Goal: Navigation & Orientation: Find specific page/section

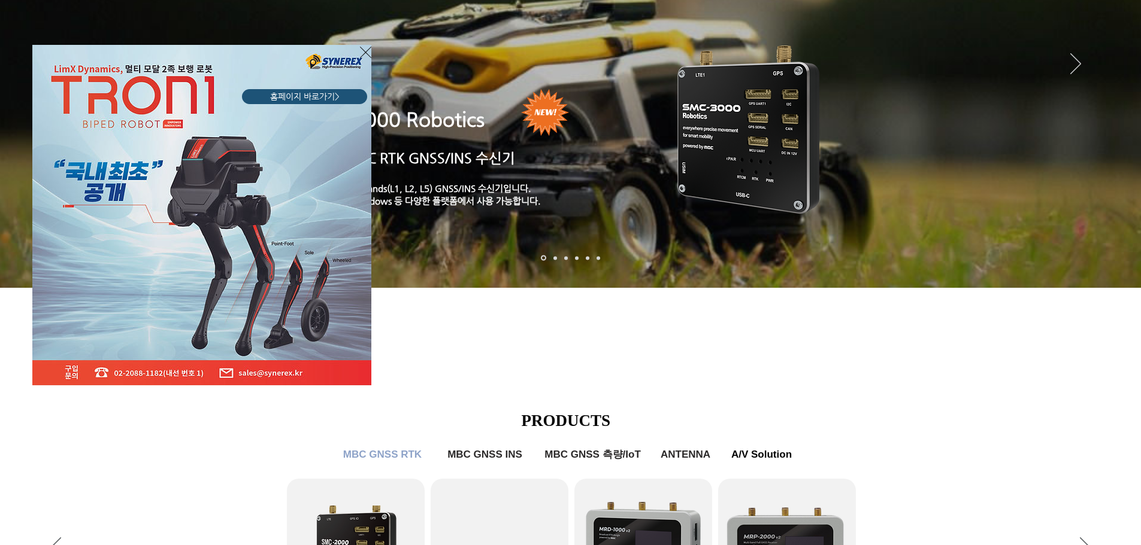
click at [363, 50] on icon "사이트로 돌아가기" at bounding box center [365, 52] width 11 height 15
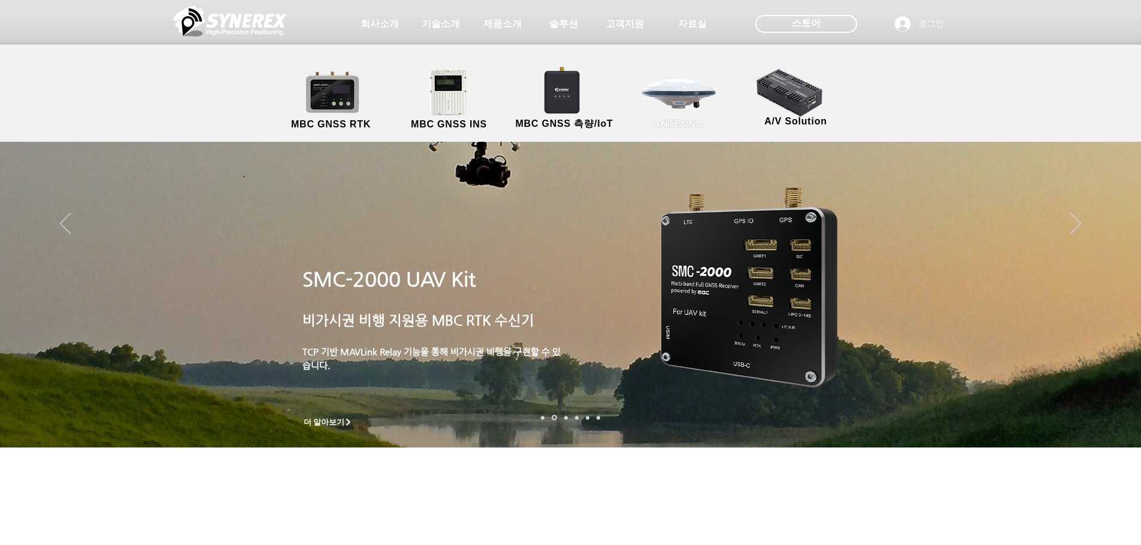
click at [680, 106] on link "ANTENNA" at bounding box center [678, 100] width 108 height 63
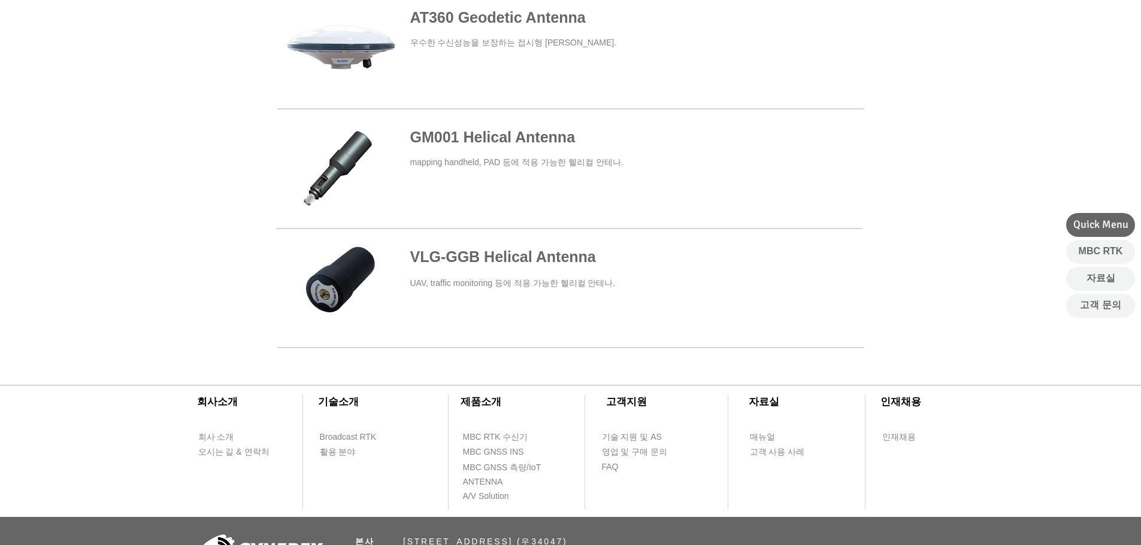
scroll to position [559, 0]
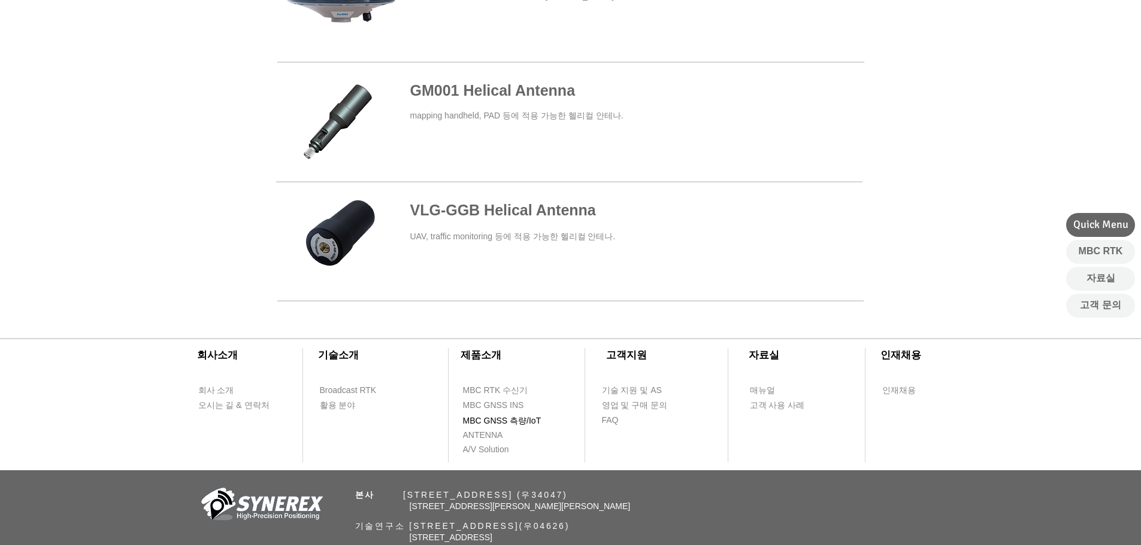
click at [516, 425] on span "MBC GNSS 측량/IoT" at bounding box center [502, 421] width 78 height 12
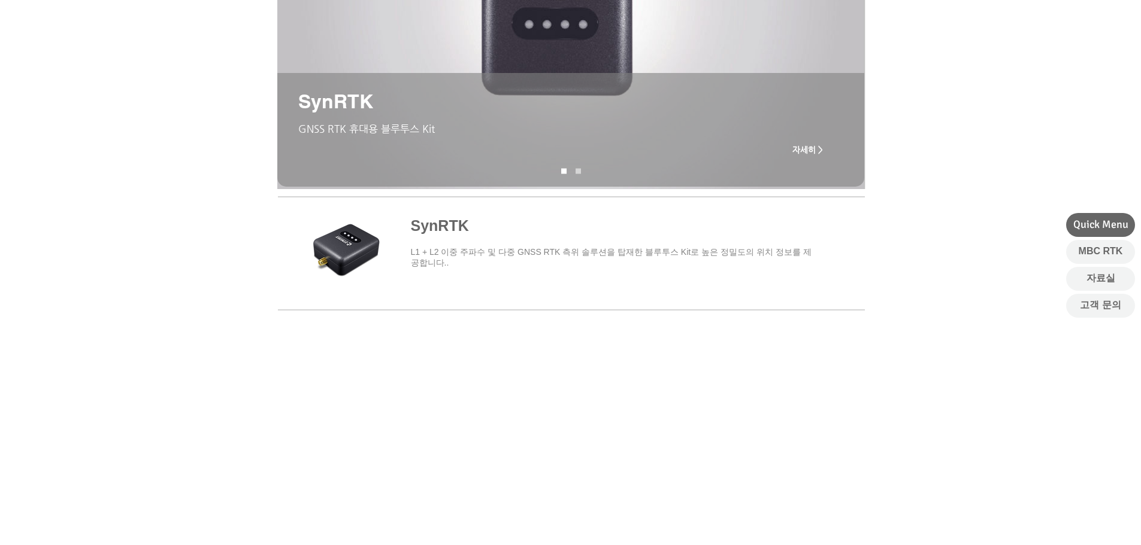
scroll to position [559, 0]
